Goal: Information Seeking & Learning: Learn about a topic

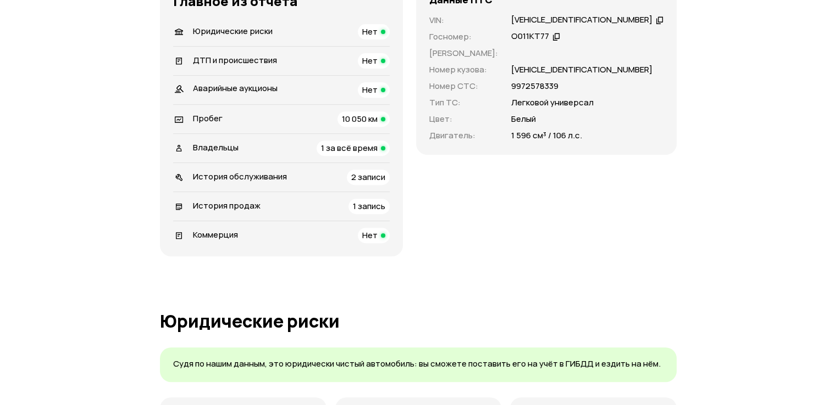
scroll to position [439, 0]
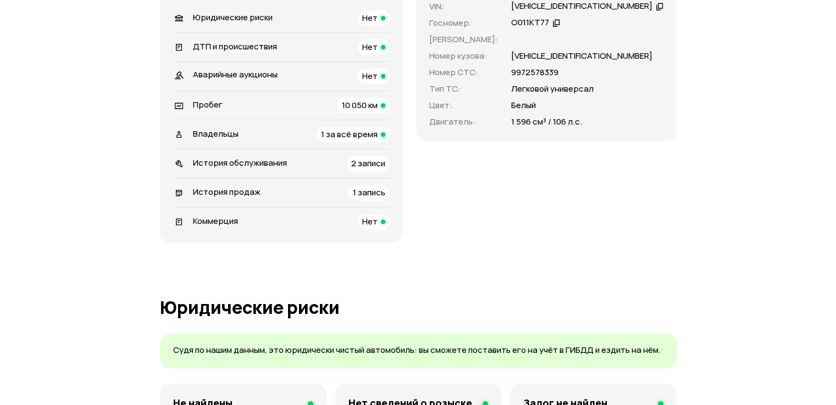
click at [360, 135] on span "1 за всё время" at bounding box center [349, 135] width 57 height 12
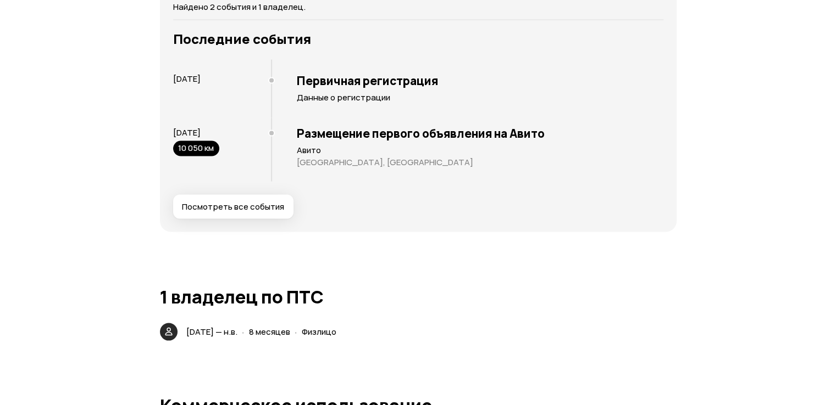
scroll to position [2129, 0]
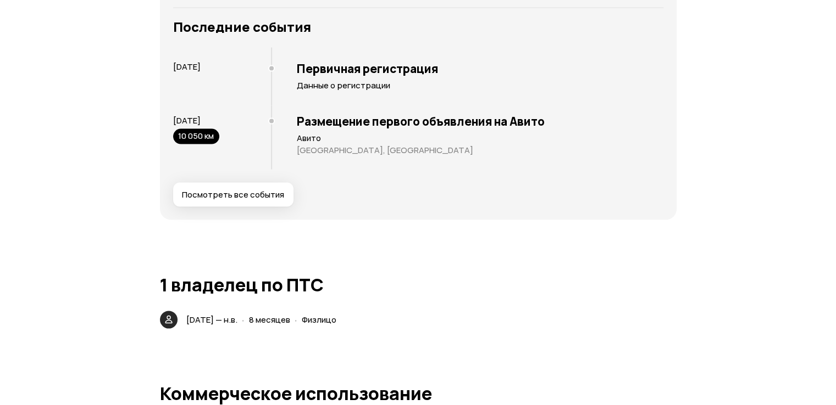
click at [247, 192] on span "Посмотреть все события" at bounding box center [233, 195] width 102 height 11
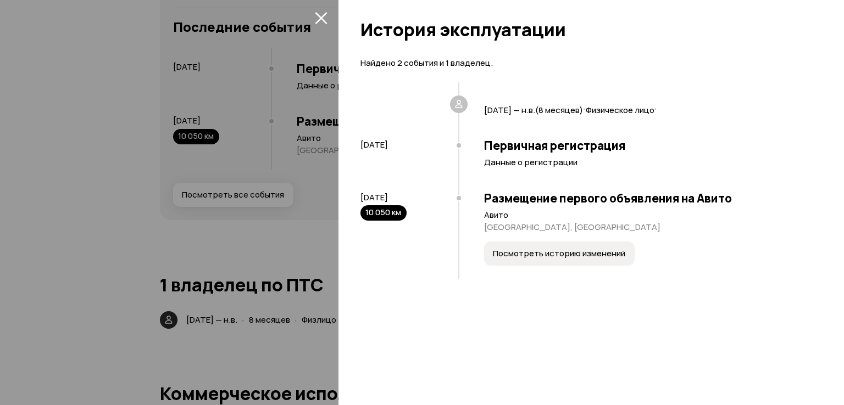
drag, startPoint x: 320, startPoint y: 15, endPoint x: 271, endPoint y: 1, distance: 51.1
click at [318, 14] on icon "закрыть" at bounding box center [321, 18] width 13 height 13
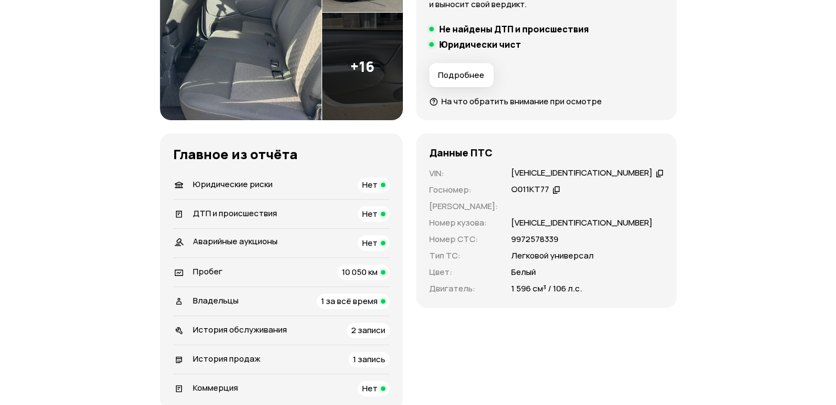
scroll to position [371, 0]
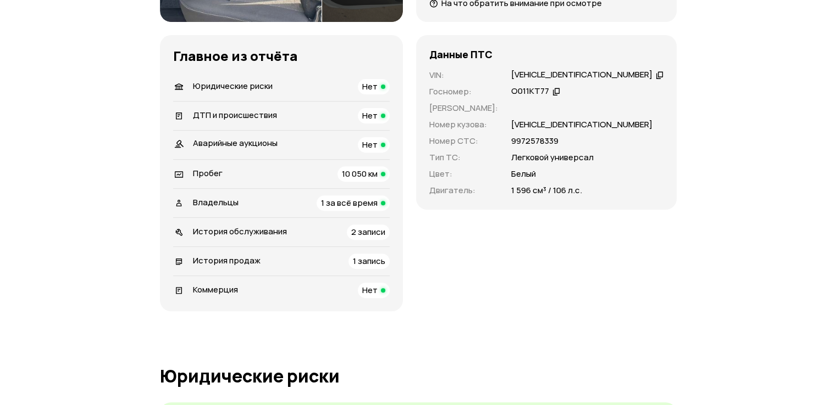
click at [374, 258] on span "1 запись" at bounding box center [369, 261] width 32 height 12
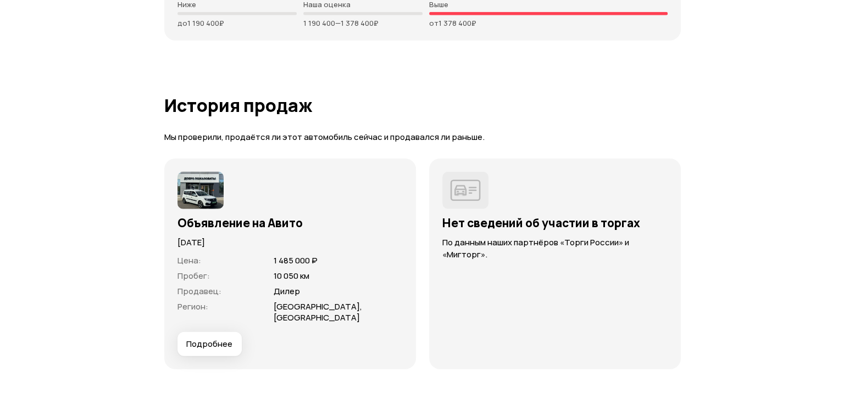
scroll to position [2886, 0]
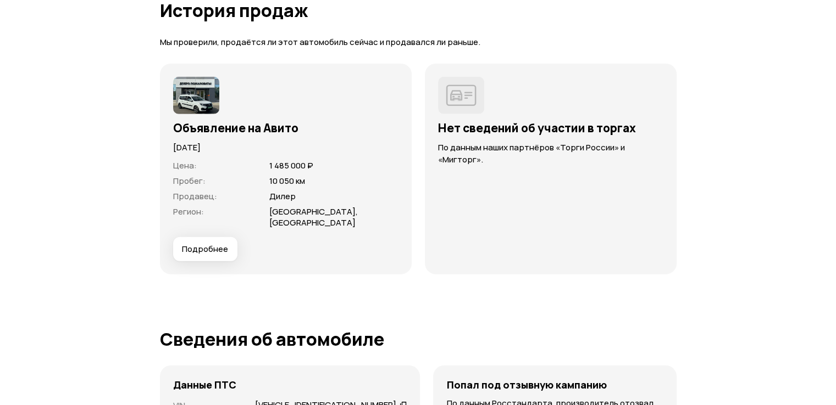
click at [224, 250] on span "Подробнее" at bounding box center [205, 249] width 46 height 11
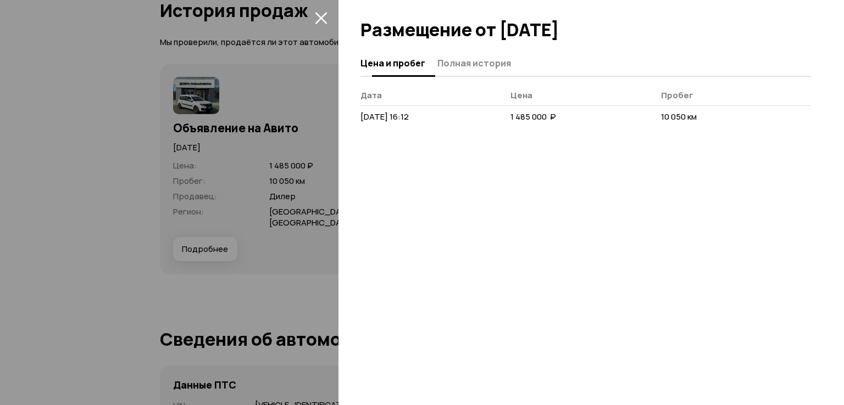
click at [466, 64] on span "Полная история" at bounding box center [474, 63] width 74 height 11
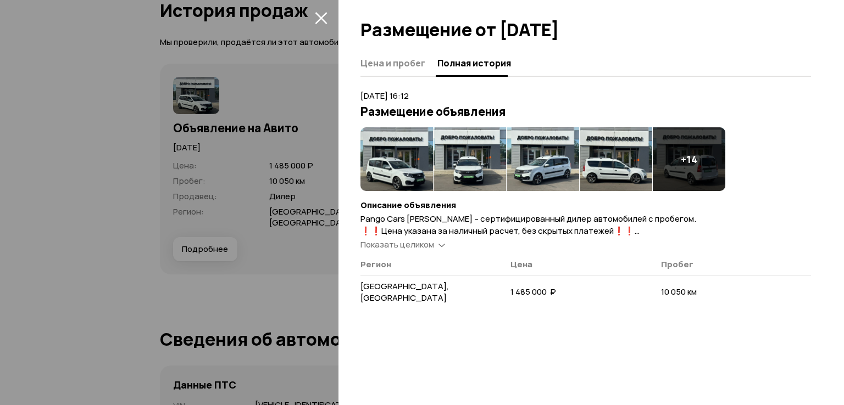
click at [391, 248] on span "Показать целиком" at bounding box center [397, 245] width 74 height 12
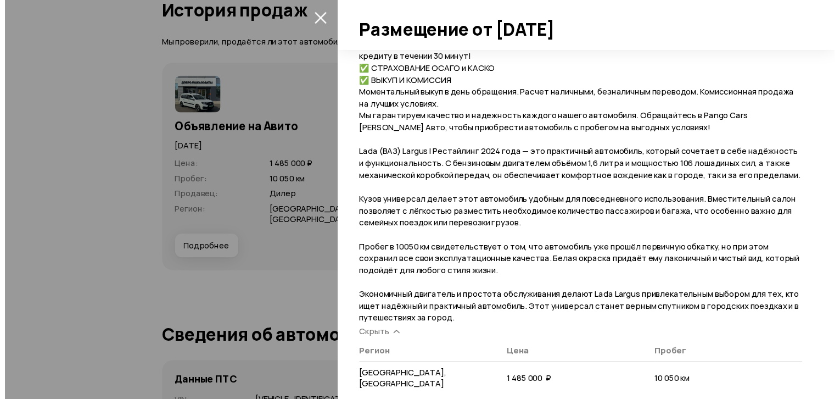
scroll to position [326, 0]
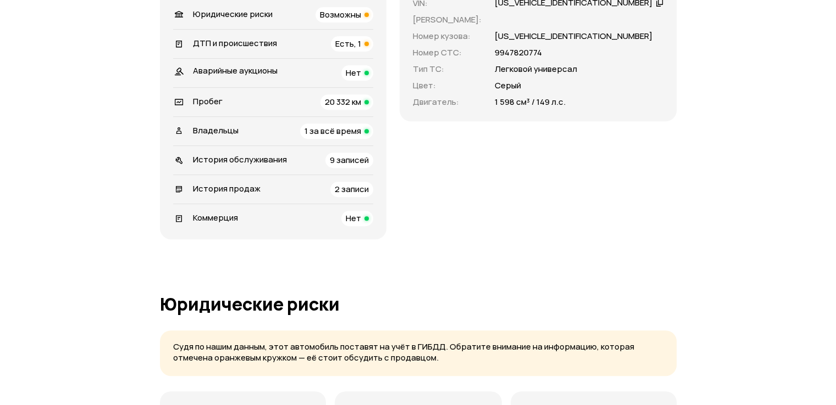
scroll to position [439, 0]
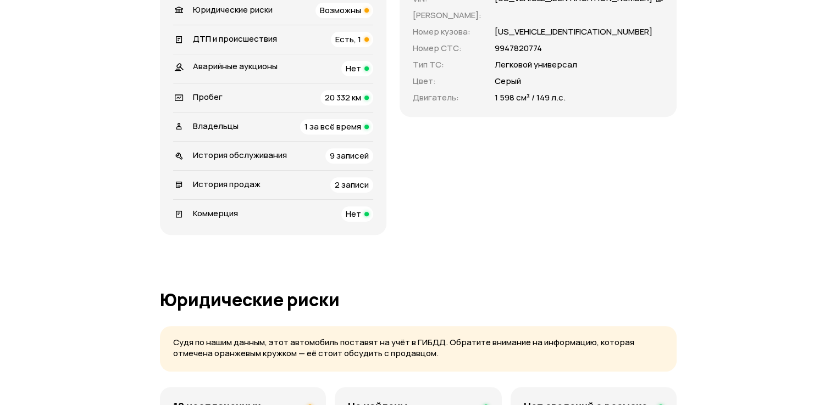
click at [361, 162] on span "9 записей" at bounding box center [349, 156] width 39 height 12
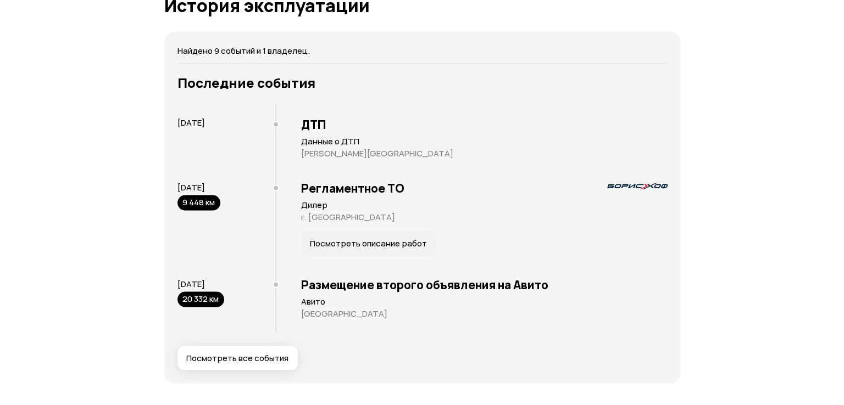
scroll to position [2225, 0]
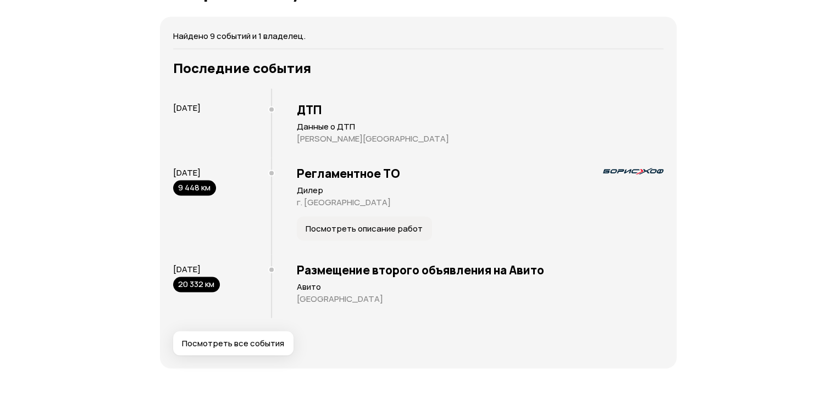
click at [266, 349] on span "Посмотреть все события" at bounding box center [233, 343] width 102 height 11
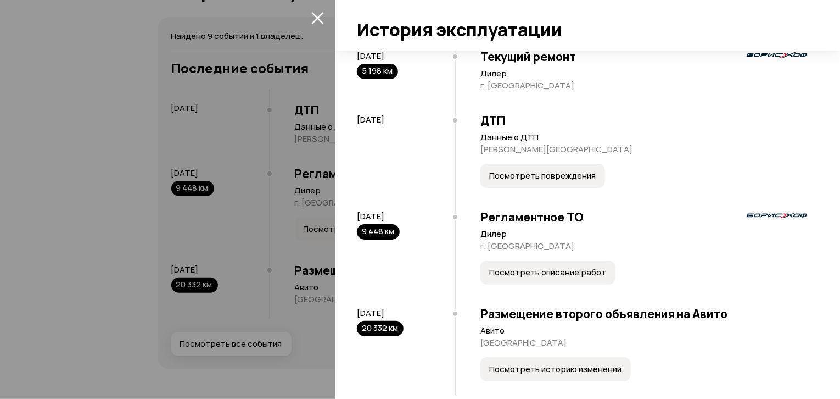
scroll to position [483, 0]
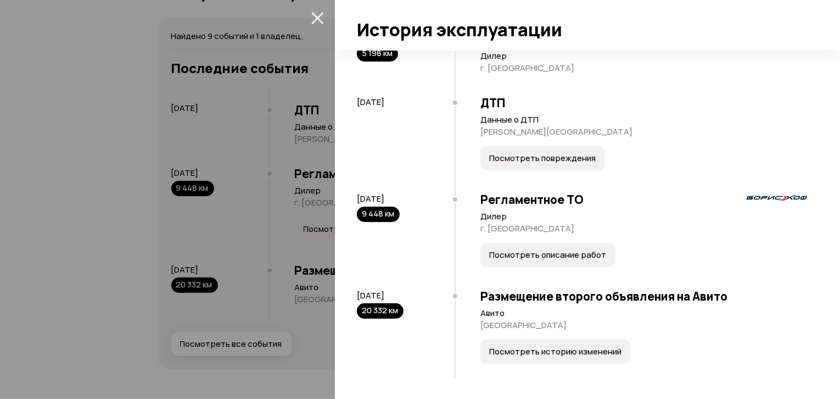
click at [536, 259] on span "Посмотреть описание работ" at bounding box center [547, 254] width 117 height 11
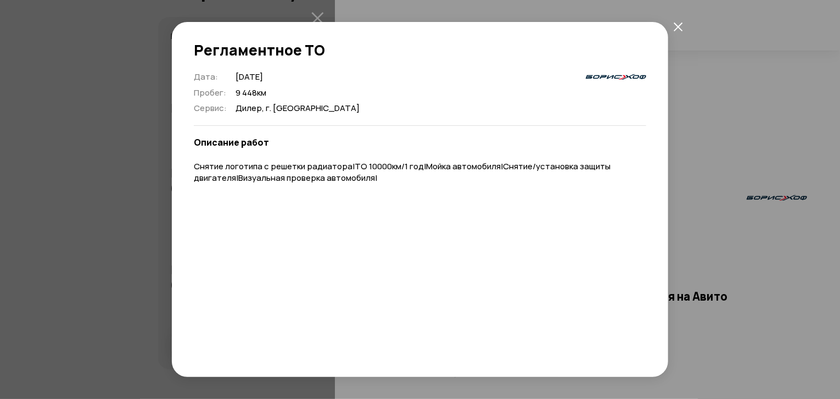
click at [677, 24] on icon "закрыть" at bounding box center [678, 26] width 9 height 9
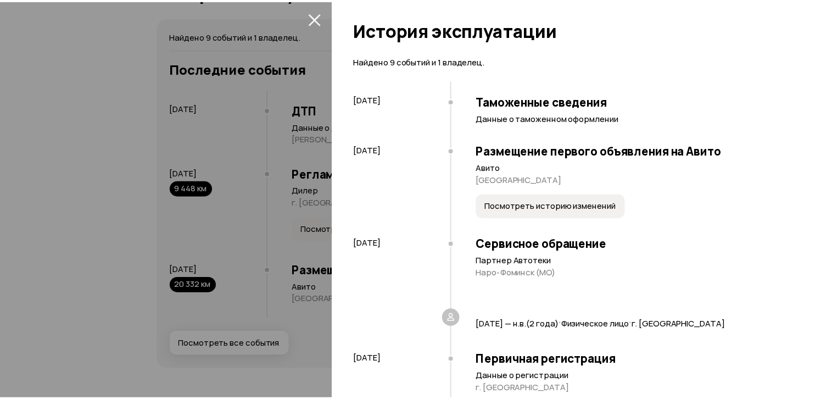
scroll to position [0, 0]
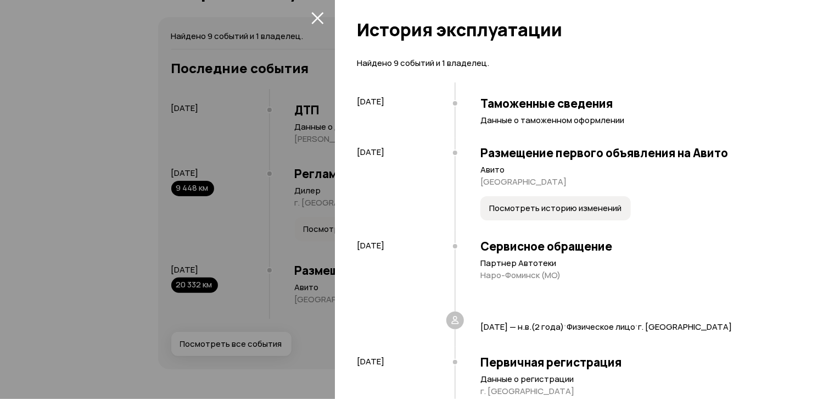
click at [316, 19] on icon "закрыть" at bounding box center [317, 18] width 12 height 12
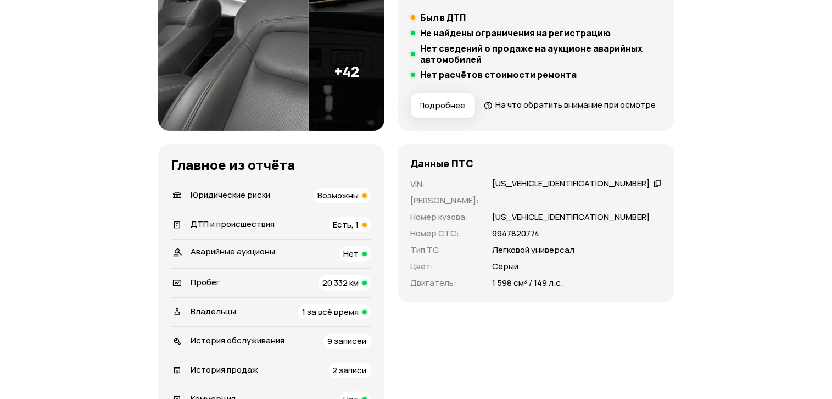
scroll to position [302, 0]
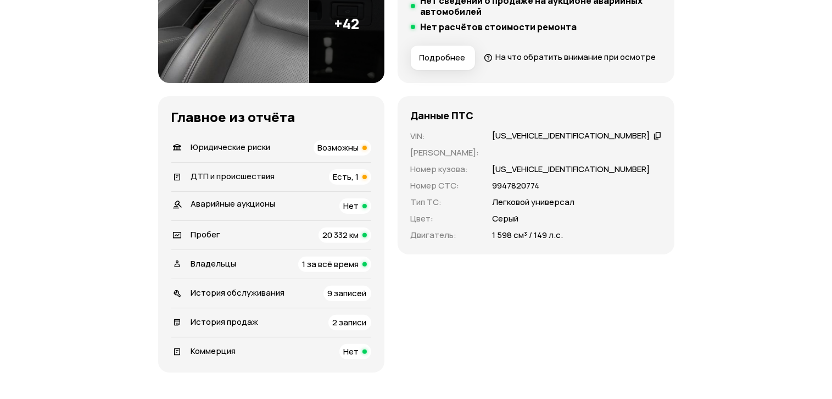
click at [367, 299] on span "9 записей" at bounding box center [347, 293] width 39 height 12
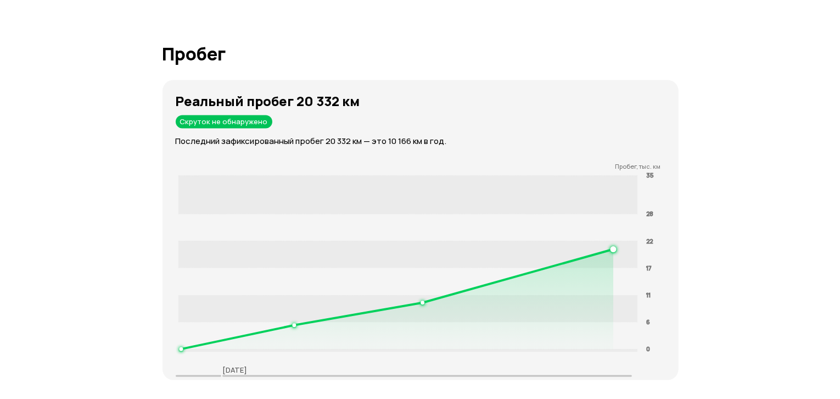
scroll to position [2224, 0]
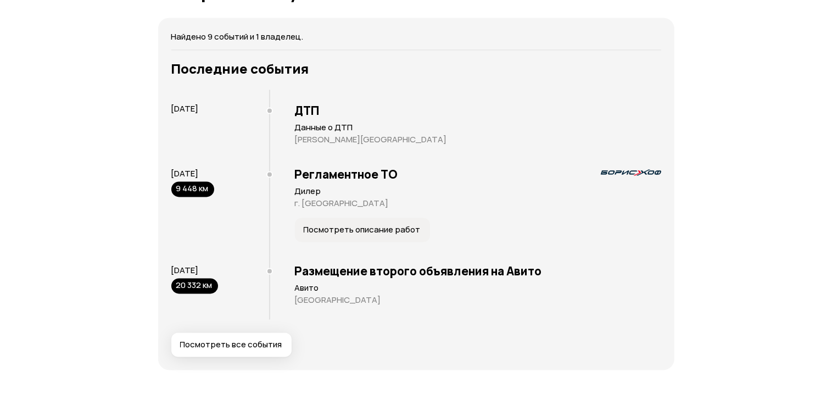
click at [252, 350] on span "Посмотреть все события" at bounding box center [231, 344] width 102 height 11
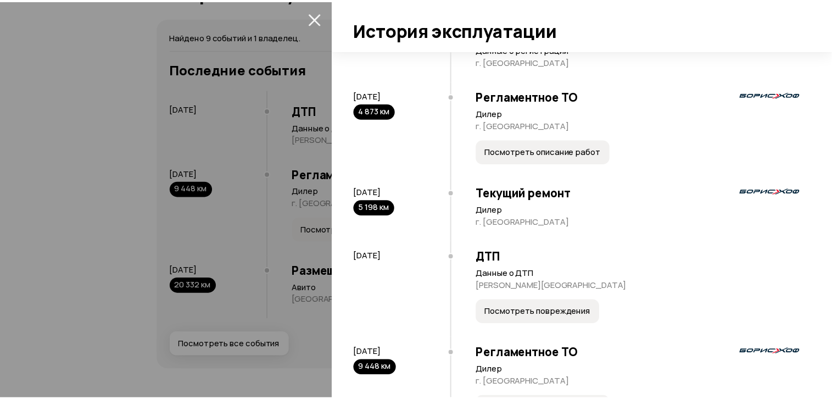
scroll to position [483, 0]
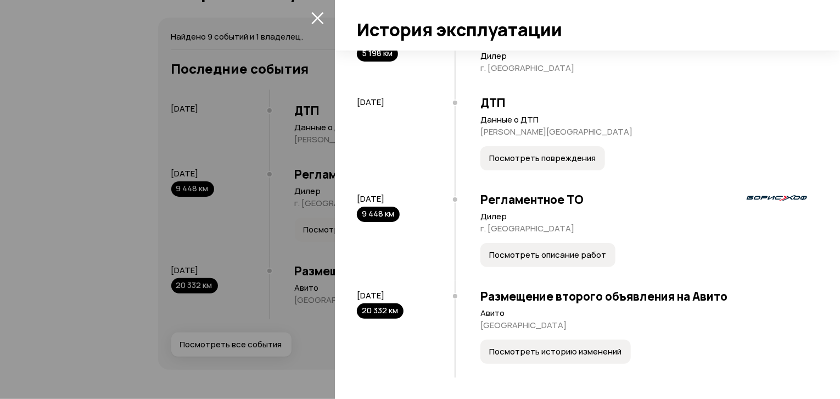
click at [314, 19] on icon "закрыть" at bounding box center [317, 18] width 13 height 13
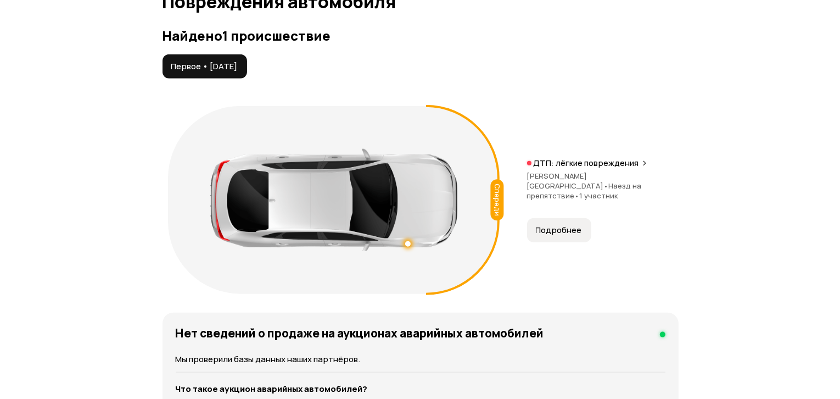
scroll to position [1290, 0]
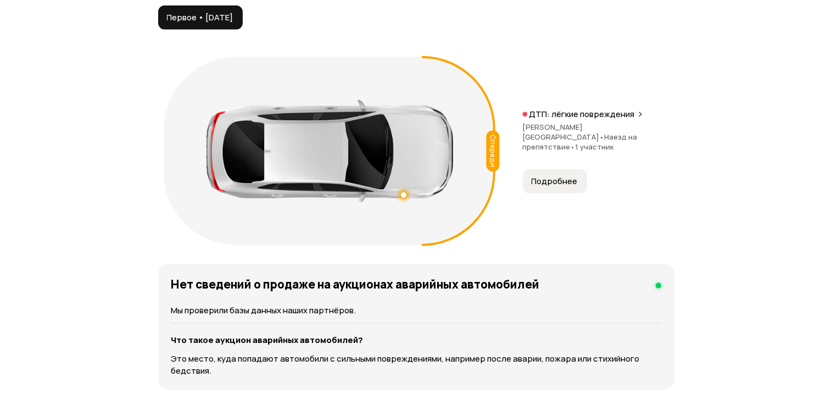
click at [566, 187] on span "Подробнее" at bounding box center [555, 181] width 46 height 11
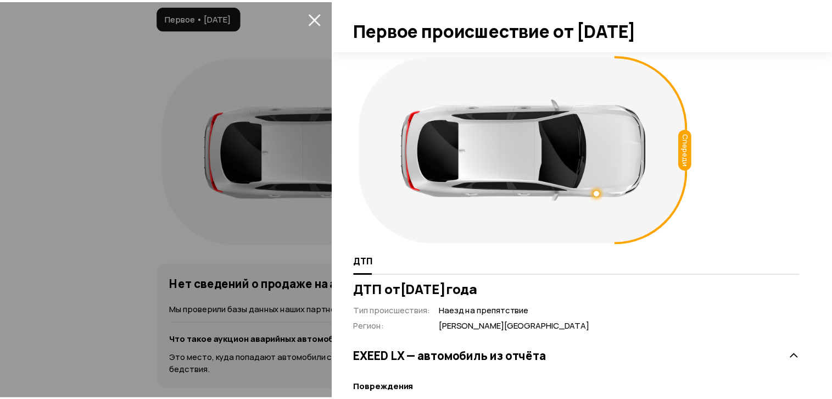
scroll to position [0, 0]
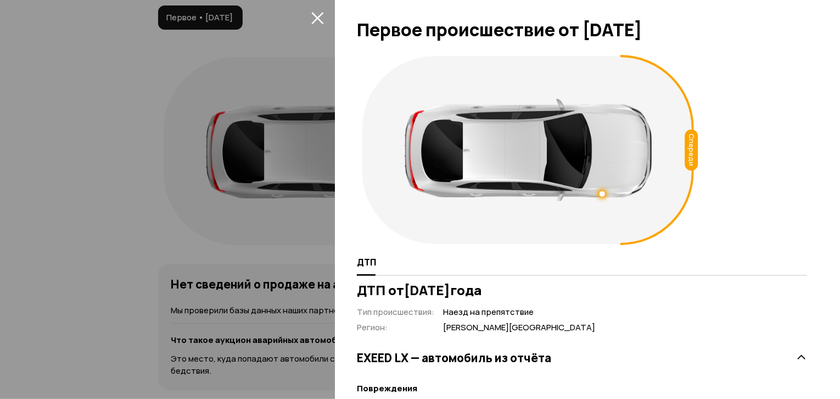
click at [316, 13] on icon "закрыть" at bounding box center [317, 18] width 13 height 13
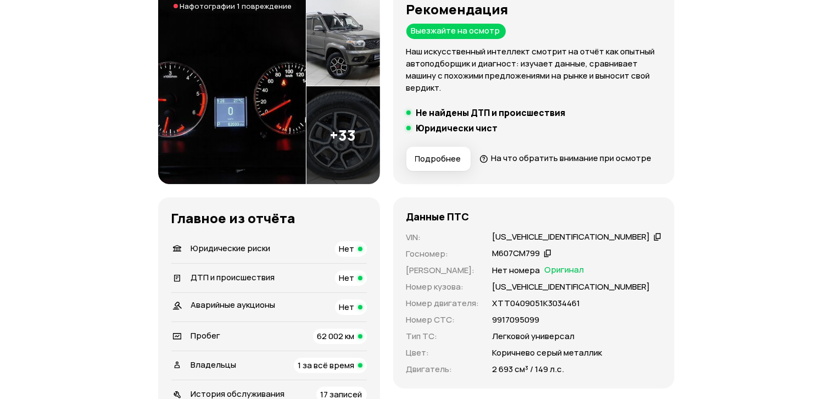
scroll to position [165, 0]
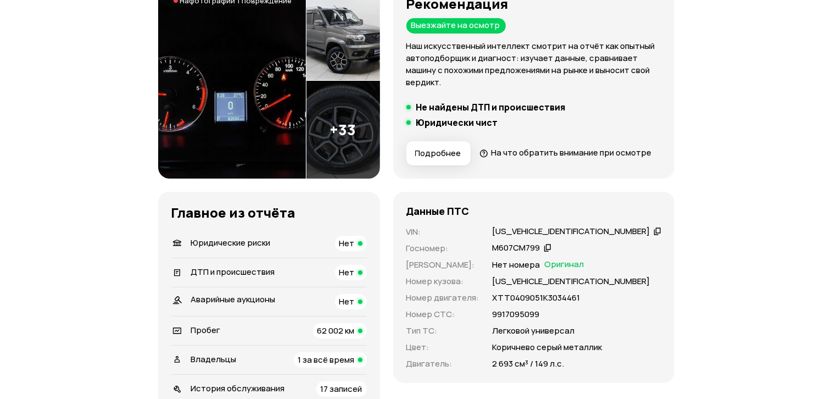
click at [270, 3] on span "На фотографии 1 повреждение" at bounding box center [236, 0] width 112 height 9
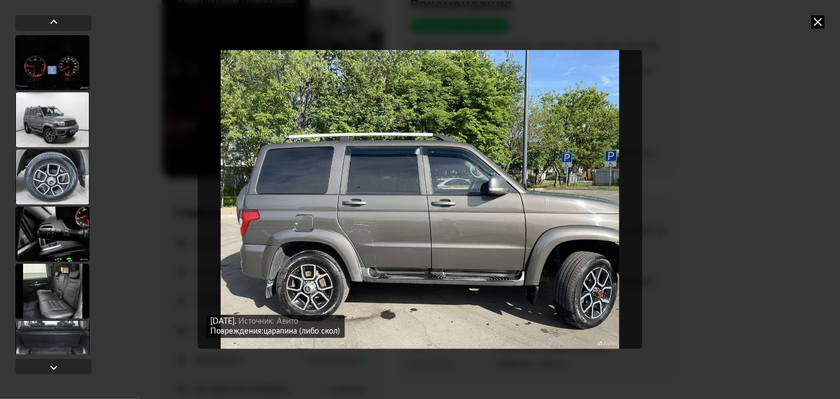
click at [382, 266] on img "Go to Slide 35" at bounding box center [420, 199] width 445 height 299
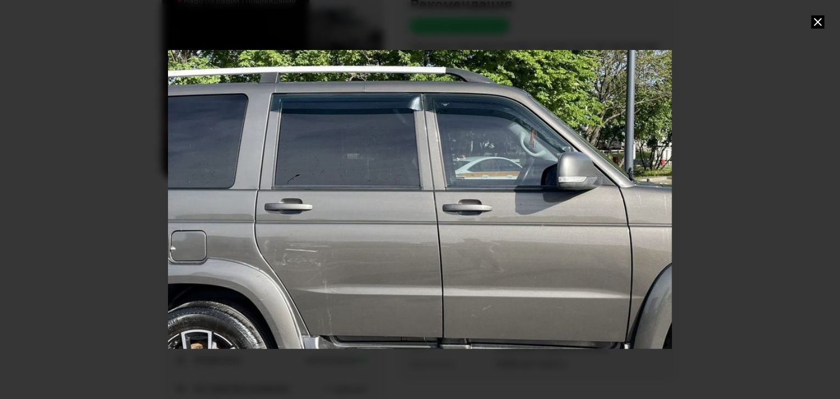
click at [817, 24] on icon at bounding box center [818, 21] width 13 height 13
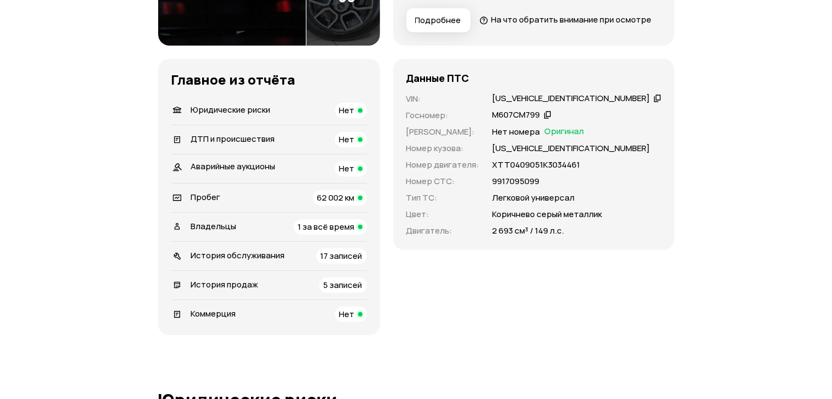
scroll to position [330, 0]
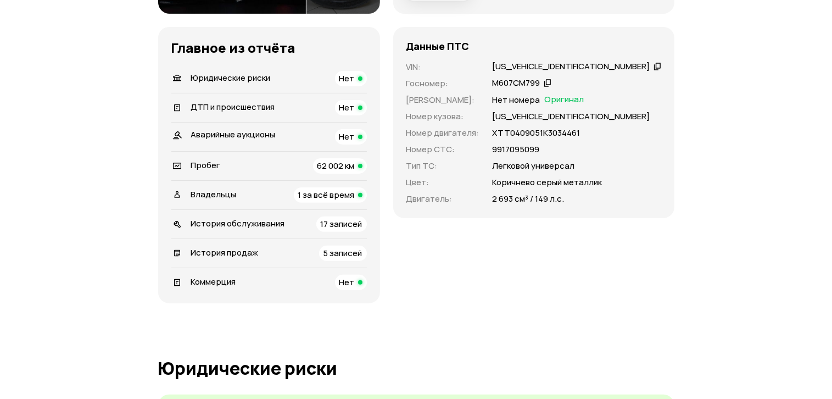
click at [355, 201] on span "1 за всё время" at bounding box center [326, 195] width 57 height 12
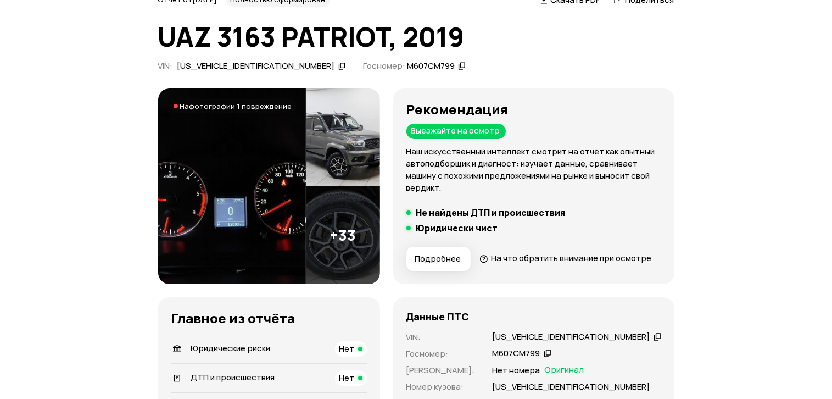
scroll to position [31, 0]
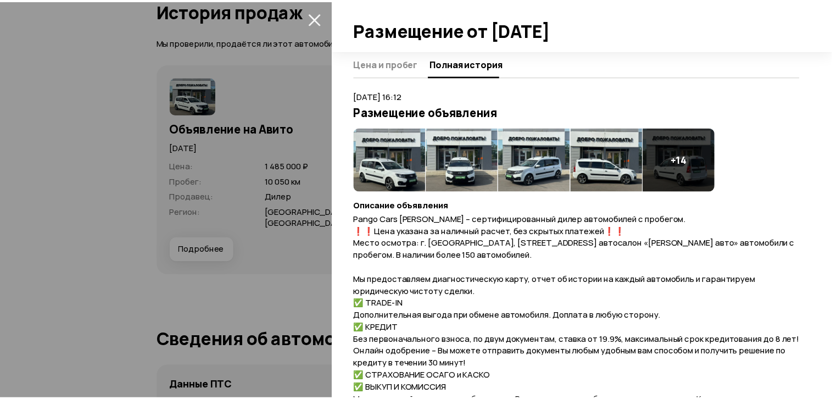
scroll to position [326, 0]
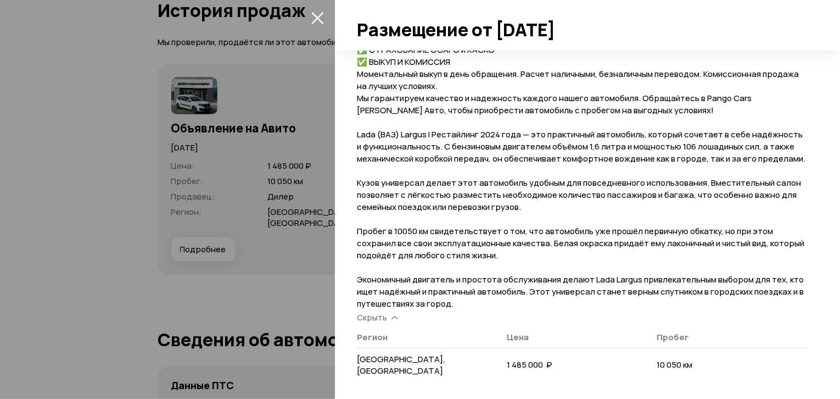
click at [320, 14] on icon "закрыть" at bounding box center [317, 18] width 13 height 13
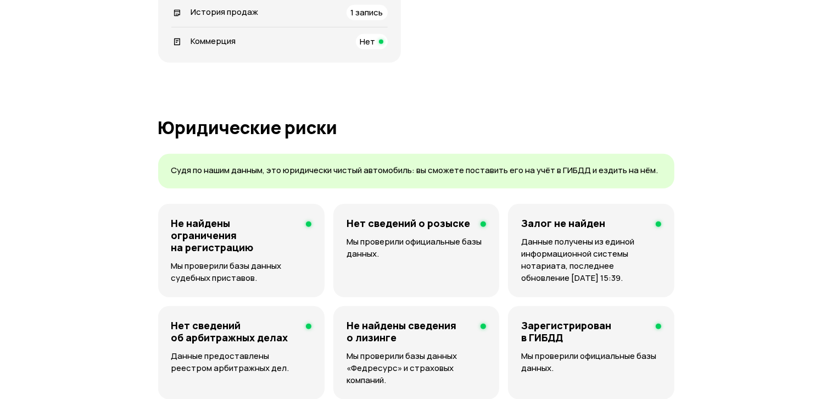
scroll to position [0, 0]
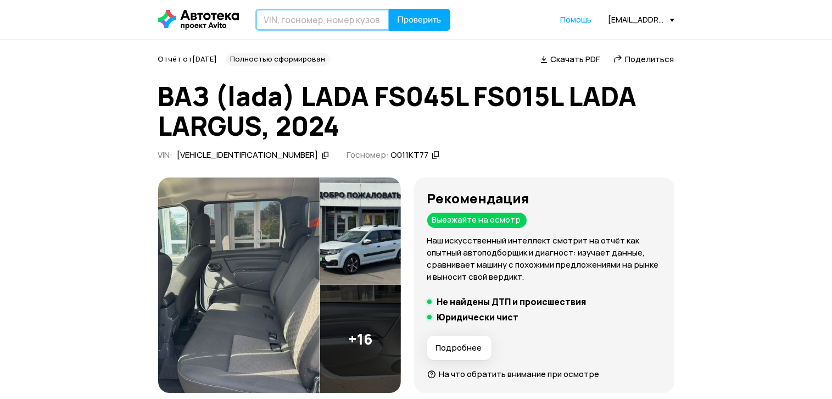
paste input "KL1YA755JCK757042"
click at [307, 16] on input "text" at bounding box center [322, 20] width 134 height 22
type input "KL1YA755JCK757042"
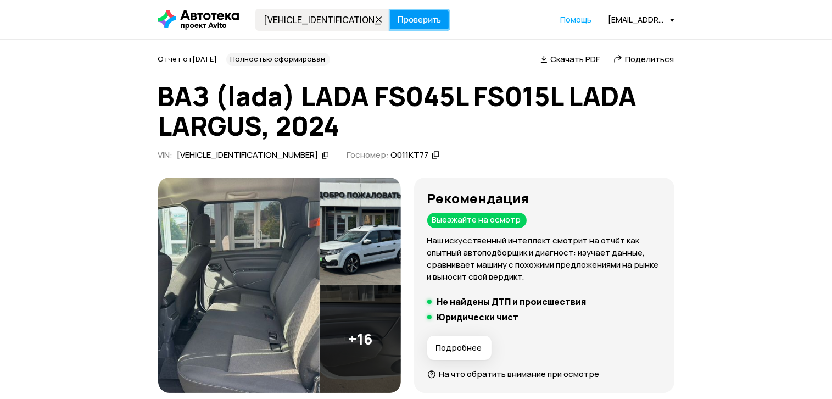
click at [417, 20] on span "Проверить" at bounding box center [420, 19] width 44 height 9
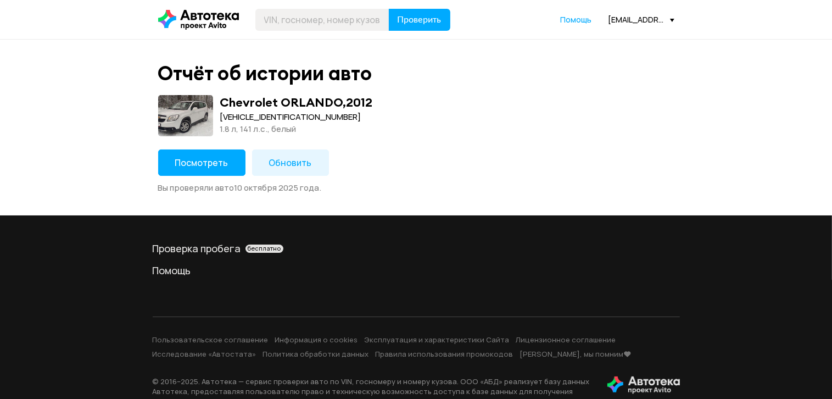
click at [231, 157] on button "Посмотреть" at bounding box center [201, 162] width 87 height 26
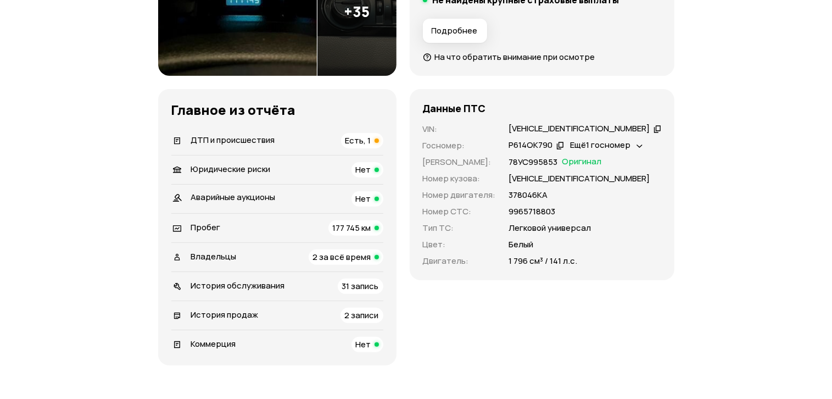
scroll to position [330, 0]
click at [371, 139] on span "Есть, 1" at bounding box center [359, 140] width 26 height 12
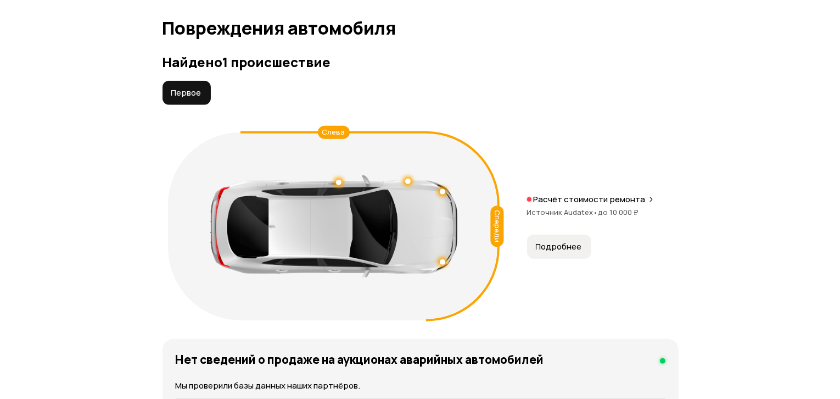
scroll to position [1241, 0]
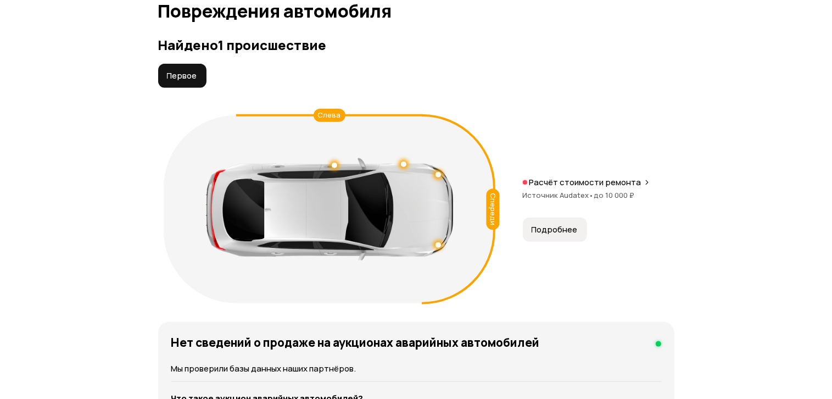
click at [554, 227] on span "Подробнее" at bounding box center [555, 229] width 46 height 11
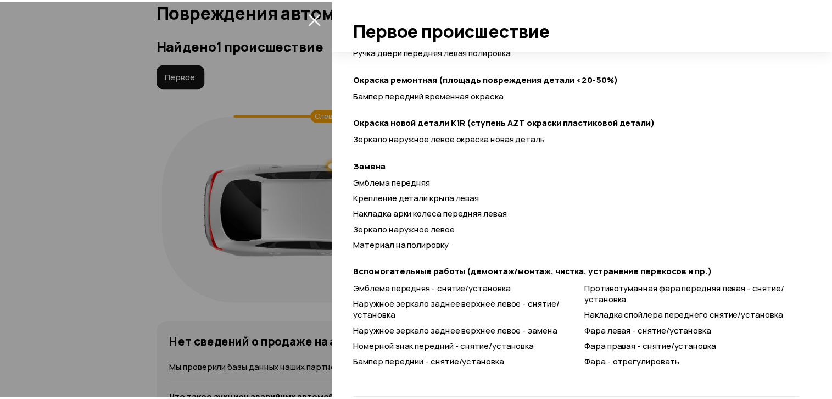
scroll to position [384, 0]
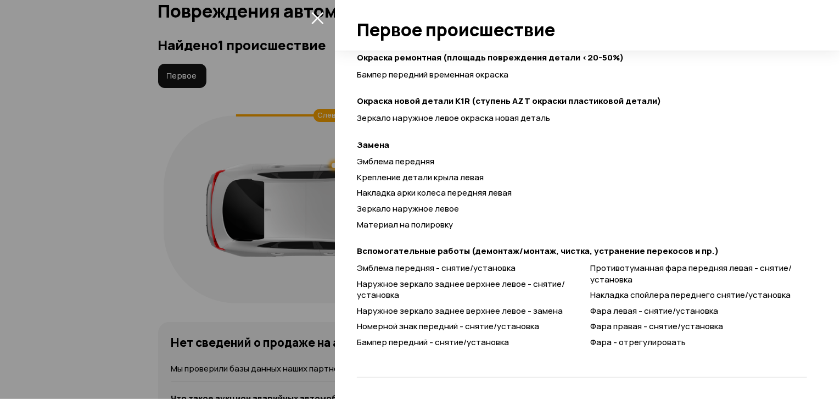
click at [319, 16] on icon "закрыть" at bounding box center [317, 18] width 12 height 12
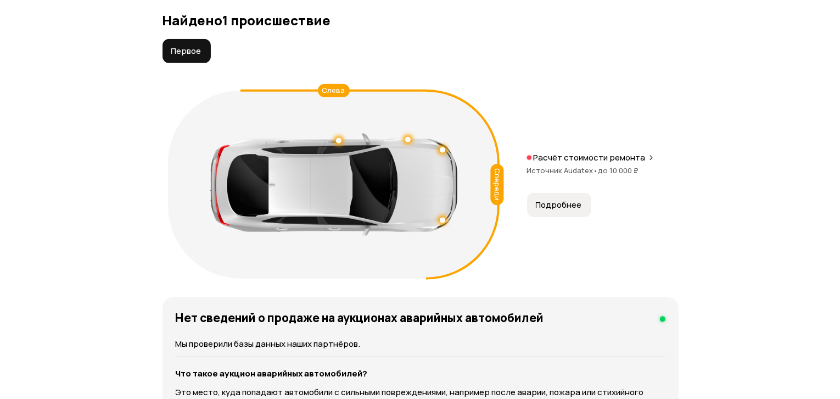
scroll to position [1296, 0]
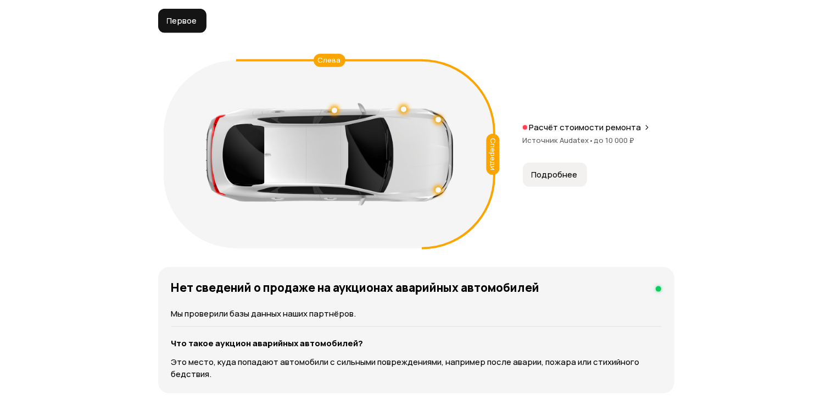
click at [570, 171] on span "Подробнее" at bounding box center [555, 174] width 46 height 11
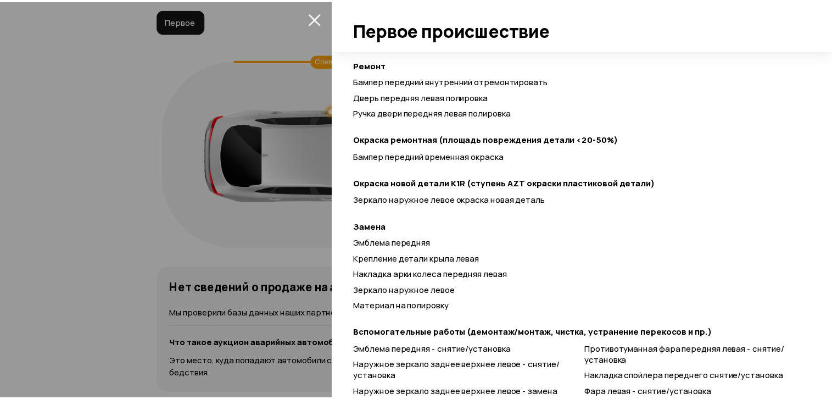
scroll to position [275, 0]
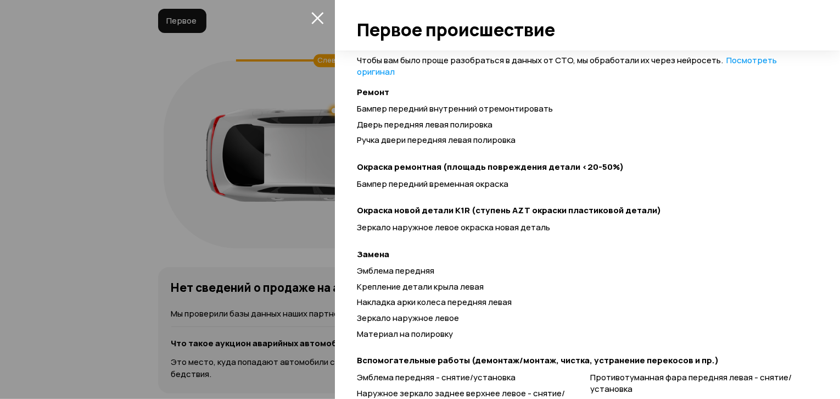
click at [314, 19] on icon "закрыть" at bounding box center [317, 18] width 13 height 13
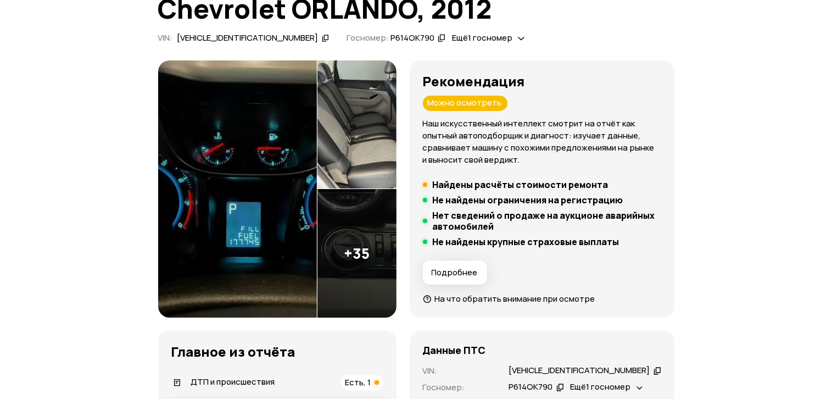
scroll to position [0, 0]
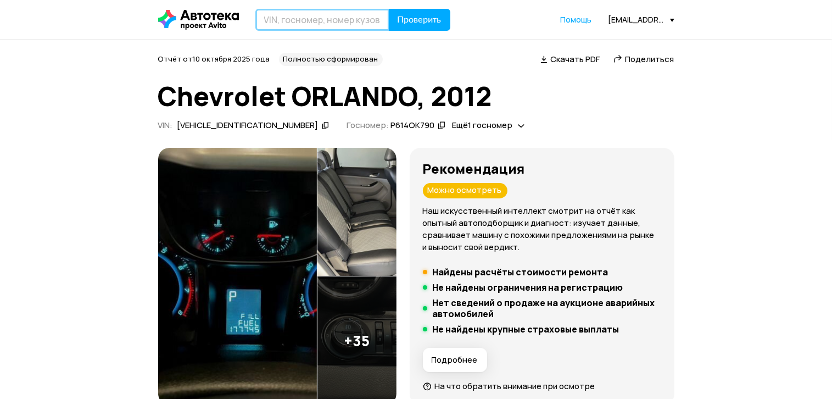
click at [314, 18] on input "text" at bounding box center [322, 20] width 134 height 22
paste input "XTAGAB110J1100777"
type input "XTAGAB110J1100777"
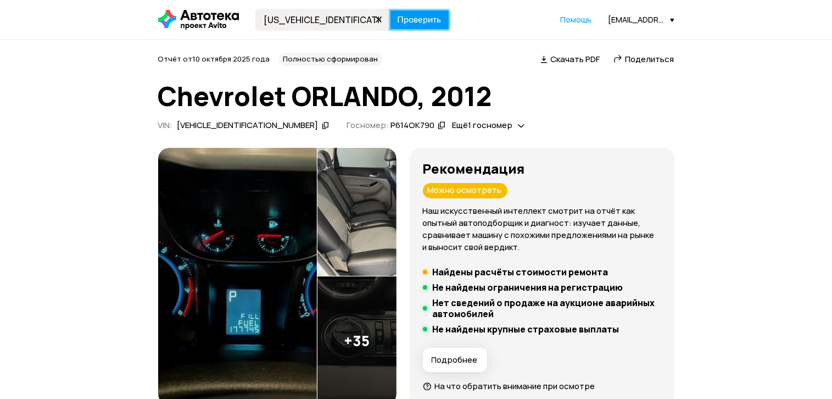
click at [435, 19] on span "Проверить" at bounding box center [420, 19] width 44 height 9
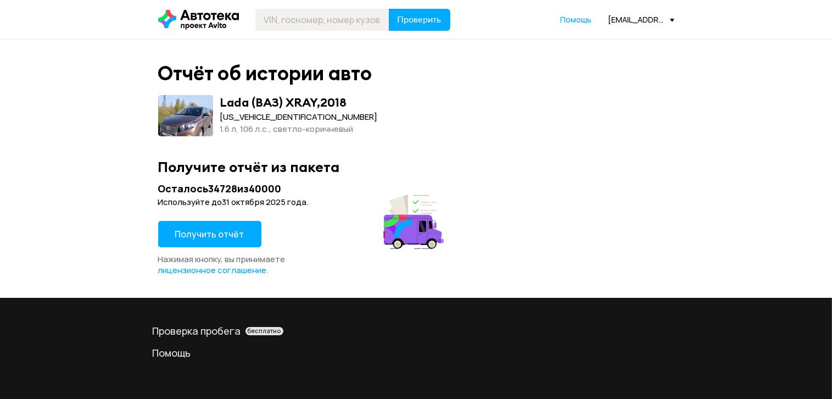
click at [229, 229] on span "Получить отчёт" at bounding box center [209, 234] width 69 height 12
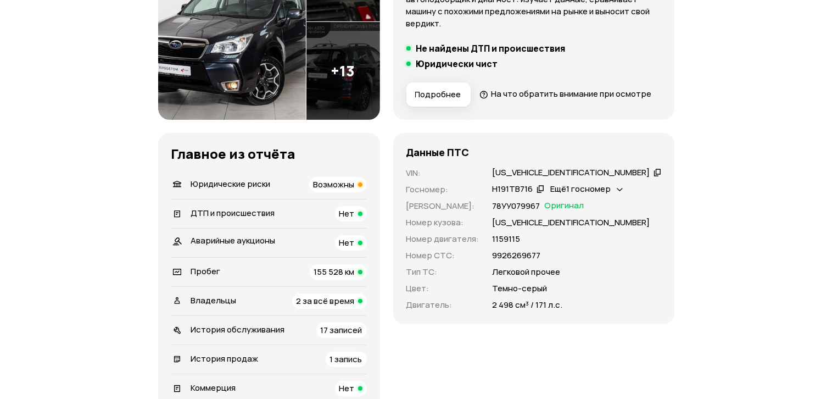
scroll to position [275, 0]
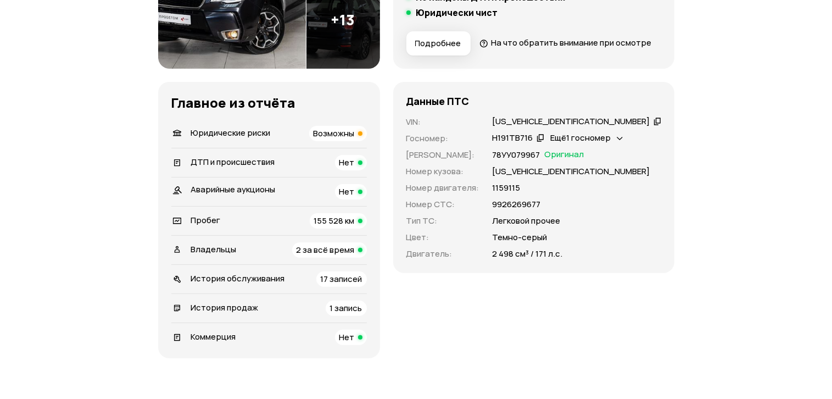
click at [367, 235] on li "Пробег 155 528 км" at bounding box center [269, 220] width 196 height 29
click at [367, 229] on div "155 528 км" at bounding box center [338, 220] width 57 height 15
click at [355, 139] on span "Возможны" at bounding box center [334, 133] width 41 height 12
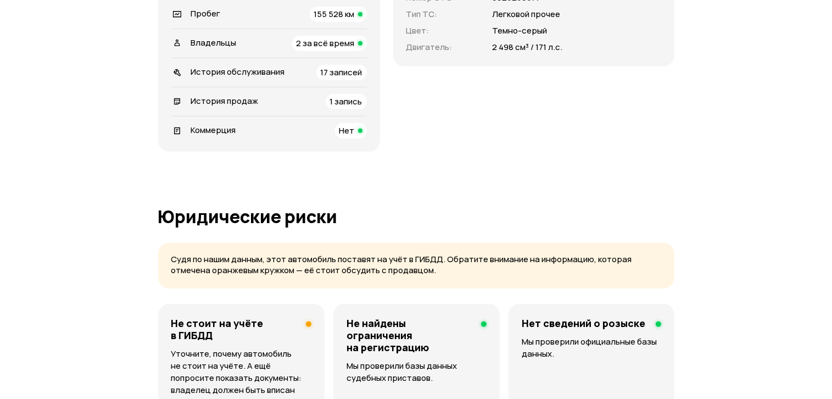
scroll to position [377, 0]
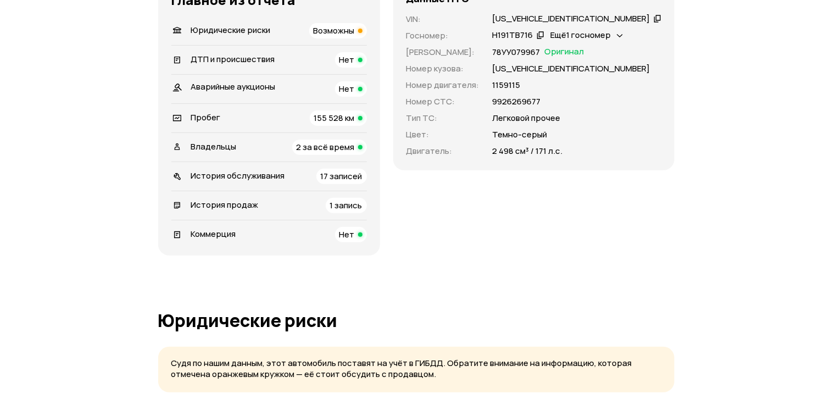
click at [355, 153] on span "2 за всё время" at bounding box center [326, 147] width 58 height 12
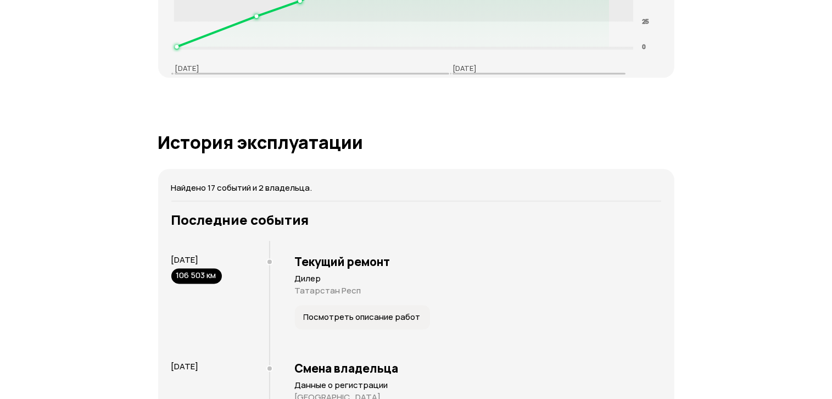
scroll to position [2565, 0]
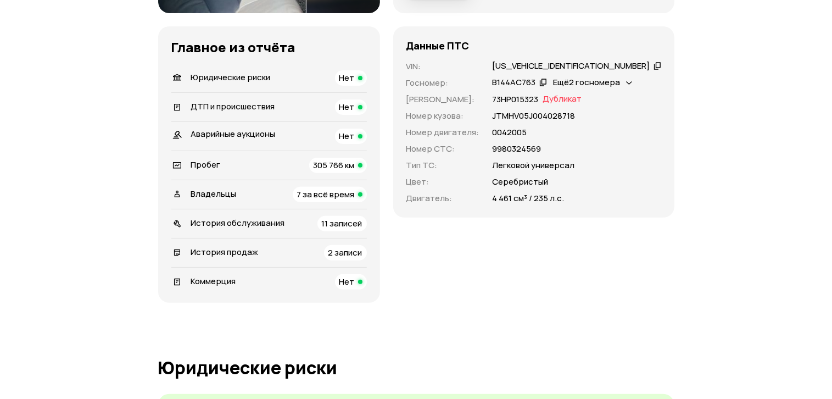
scroll to position [385, 0]
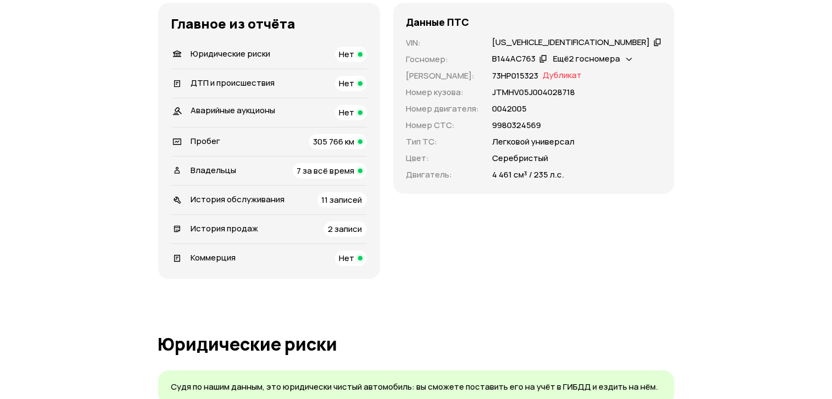
click at [355, 147] on span "305 766 км" at bounding box center [334, 142] width 41 height 12
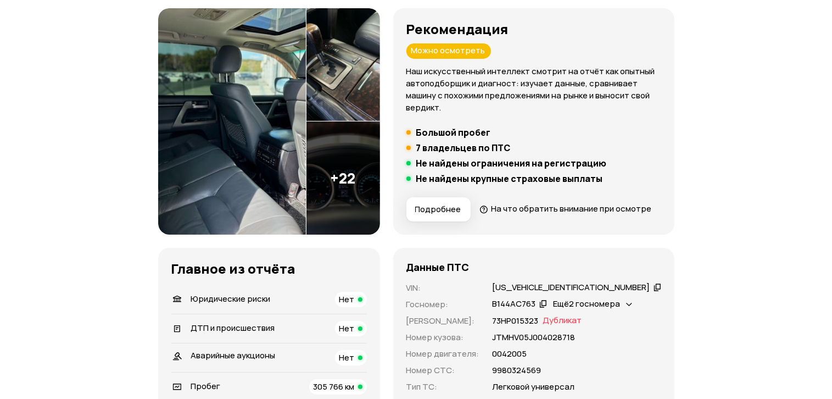
scroll to position [414, 0]
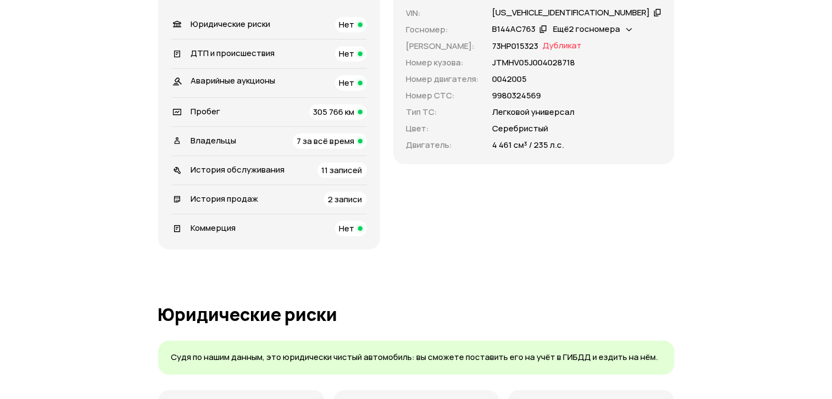
click at [355, 147] on span "7 за всё время" at bounding box center [326, 141] width 58 height 12
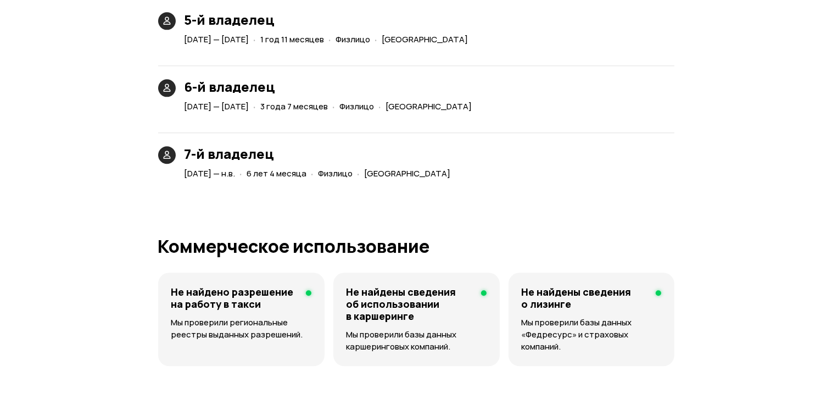
scroll to position [2753, 0]
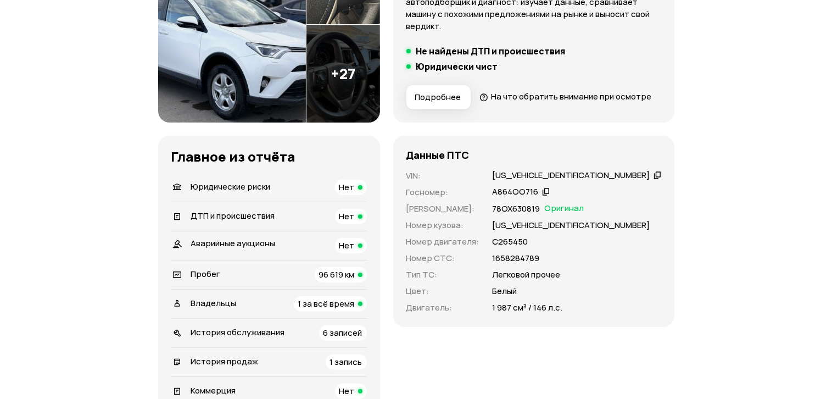
scroll to position [55, 0]
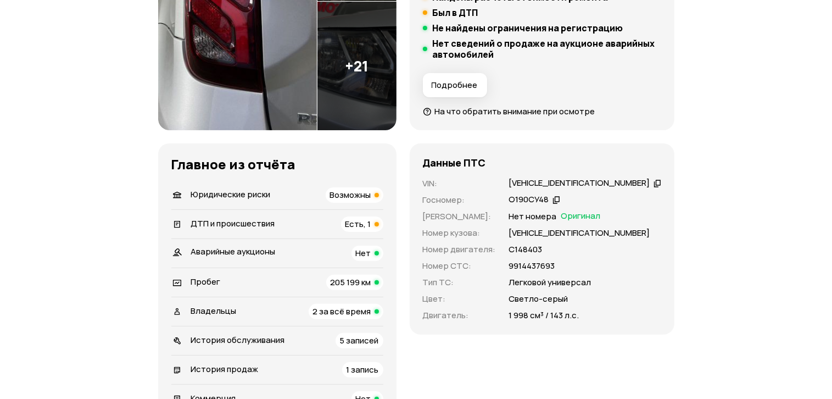
click at [370, 222] on span "Есть, 1" at bounding box center [359, 224] width 26 height 12
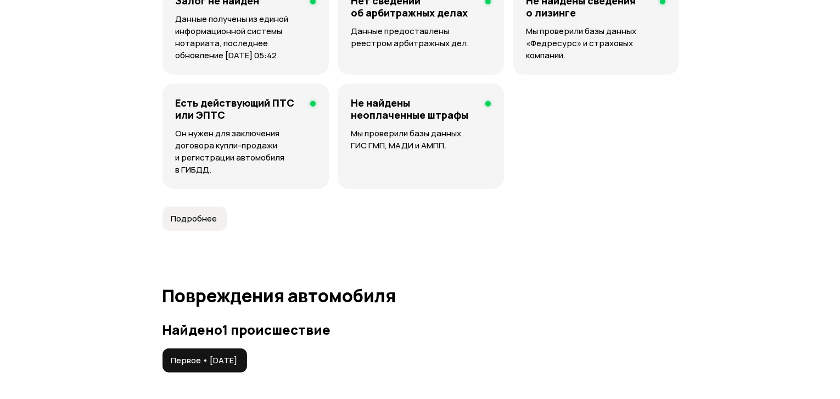
scroll to position [1289, 0]
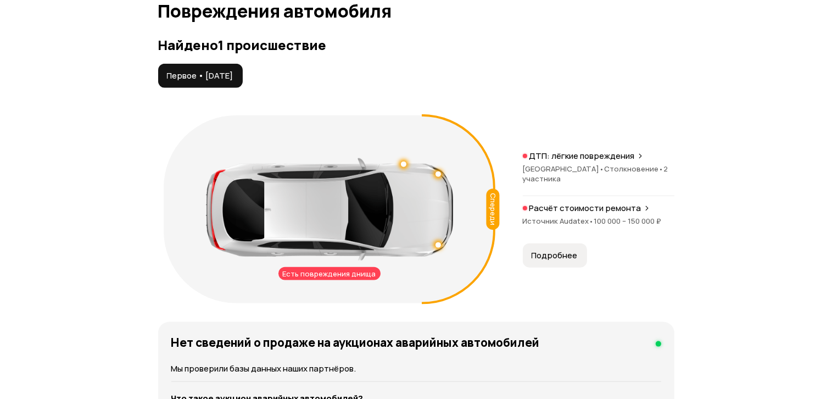
click at [571, 258] on span "Подробнее" at bounding box center [555, 255] width 46 height 11
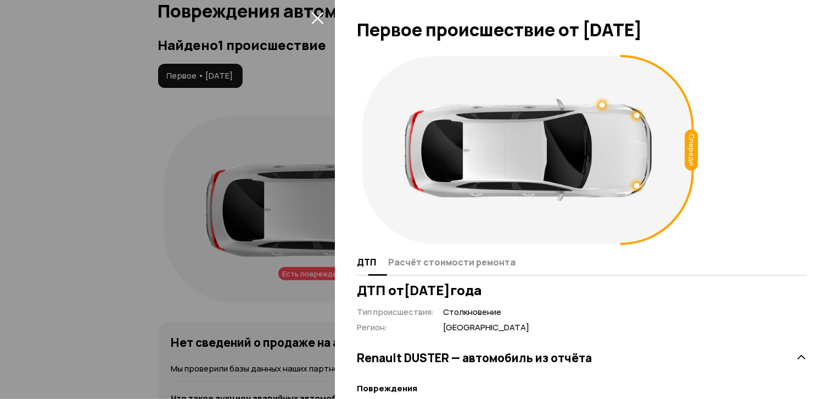
click at [469, 265] on span "Расчёт стоимости ремонта" at bounding box center [451, 262] width 127 height 11
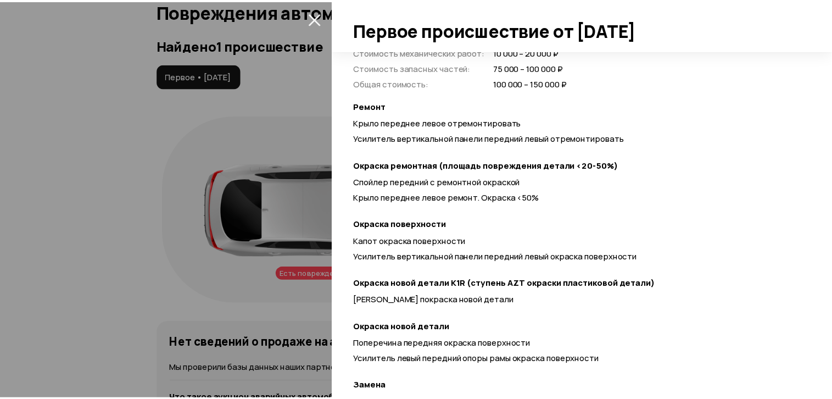
scroll to position [311, 0]
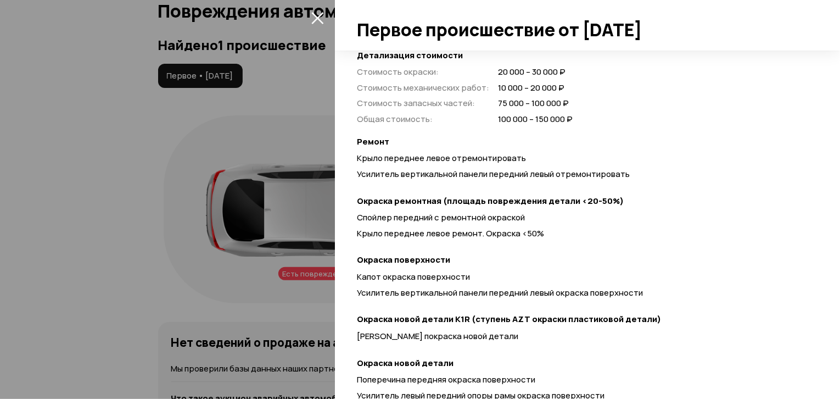
click at [316, 20] on icon "закрыть" at bounding box center [317, 18] width 13 height 13
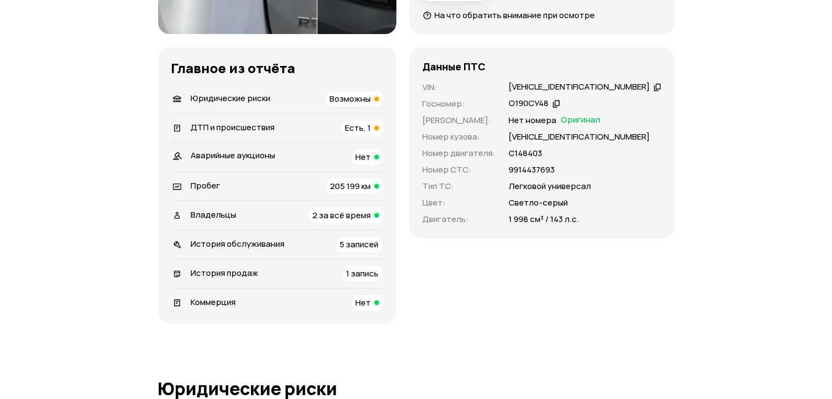
scroll to position [245, 0]
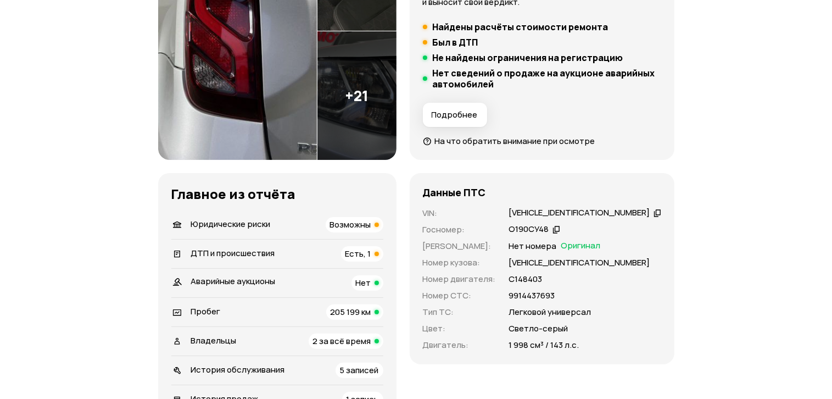
click at [371, 310] on span "205 199 км" at bounding box center [351, 312] width 41 height 12
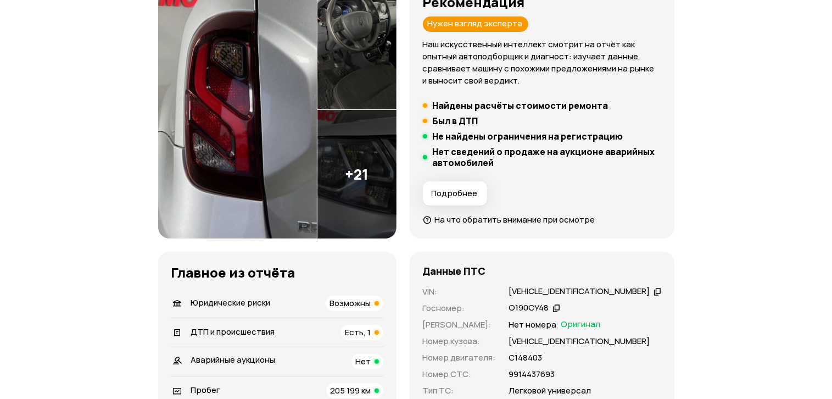
click at [350, 304] on span "Возможны" at bounding box center [350, 303] width 41 height 12
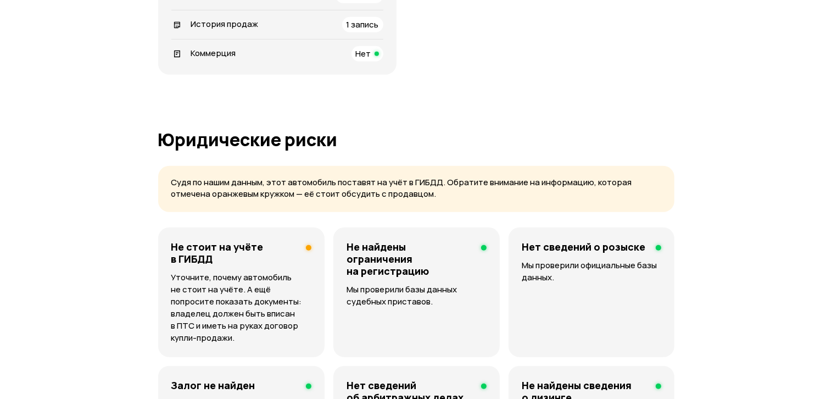
scroll to position [528, 0]
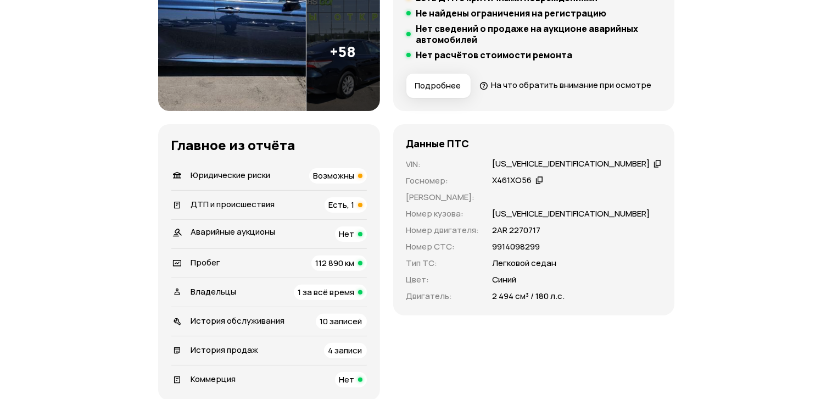
scroll to position [275, 0]
click at [355, 268] on span "112 890 км" at bounding box center [335, 263] width 39 height 12
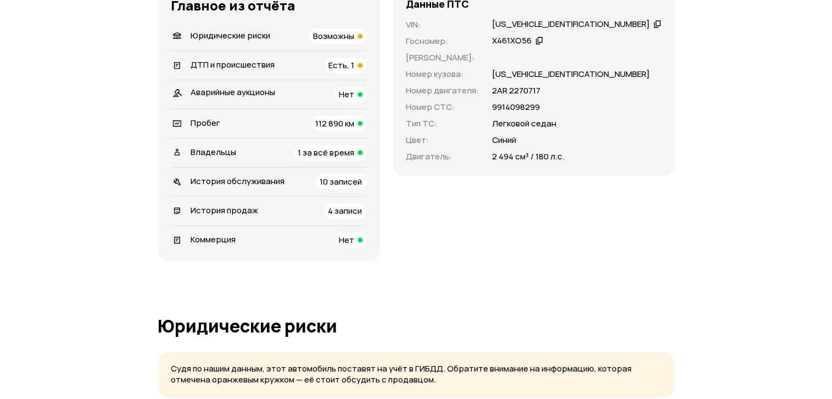
scroll to position [387, 0]
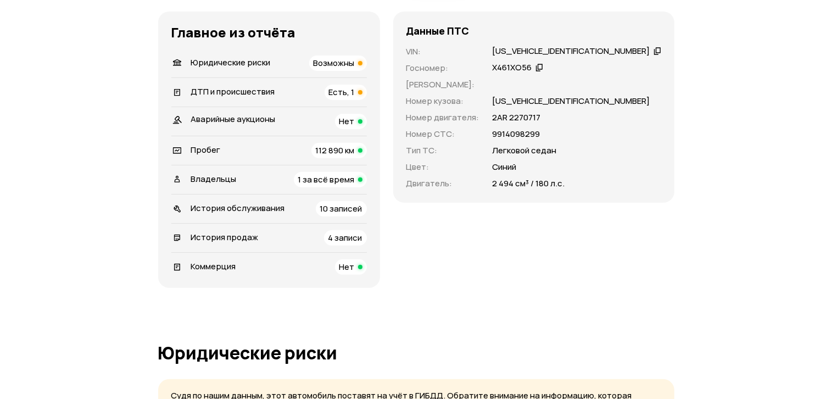
click at [355, 185] on span "1 за всё время" at bounding box center [326, 180] width 57 height 12
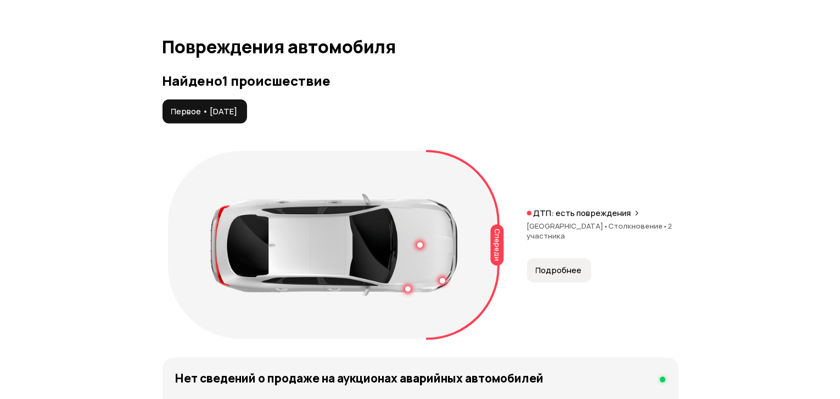
scroll to position [1254, 0]
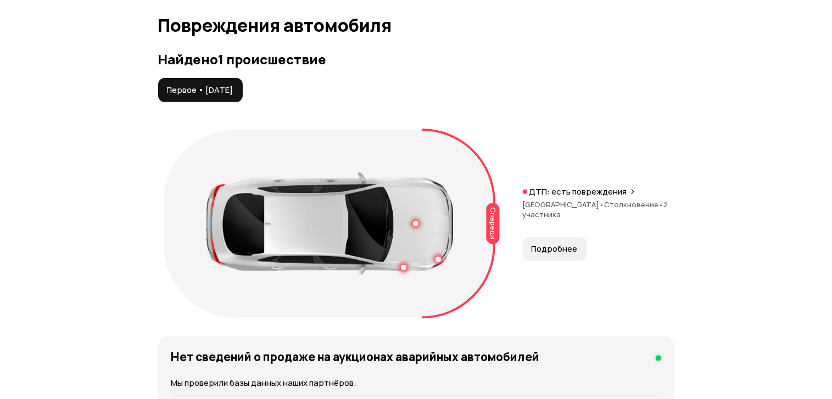
click at [541, 254] on span "Подробнее" at bounding box center [555, 248] width 46 height 11
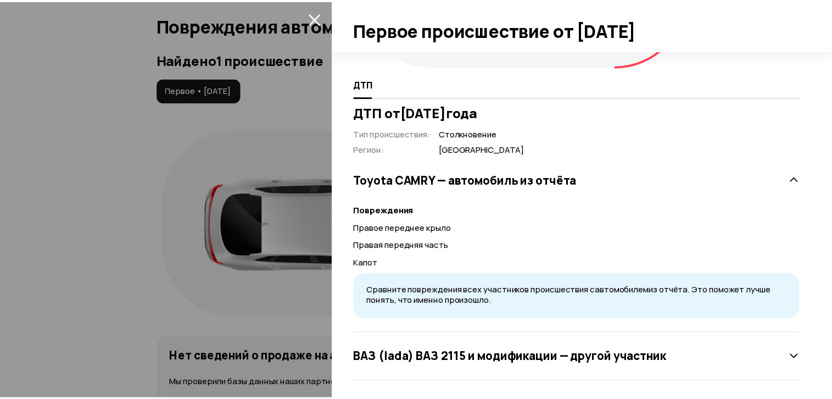
scroll to position [182, 0]
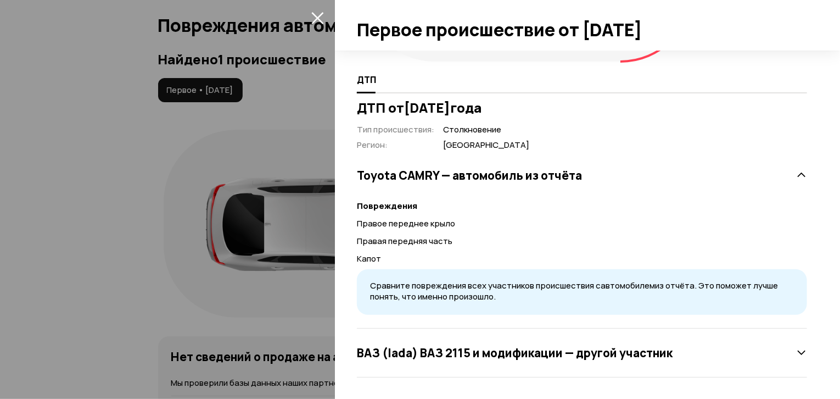
click at [321, 17] on icon "закрыть" at bounding box center [317, 18] width 13 height 13
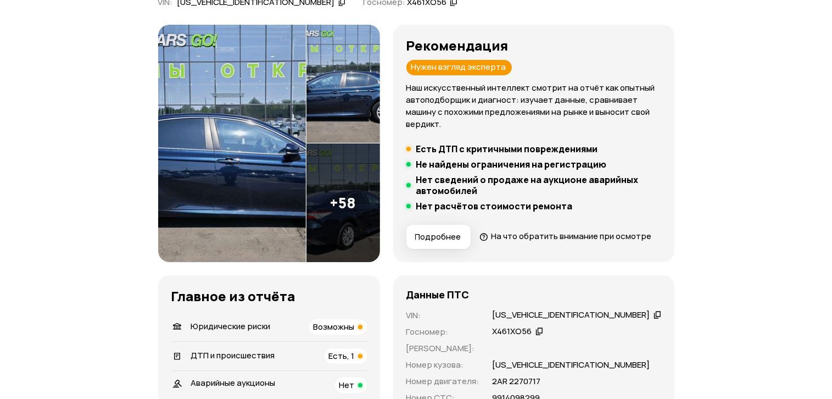
scroll to position [0, 0]
